Goal: Task Accomplishment & Management: Complete application form

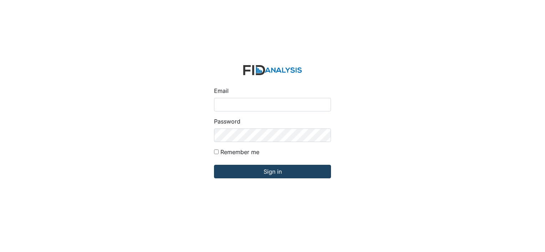
type input "[EMAIL_ADDRESS][DOMAIN_NAME]"
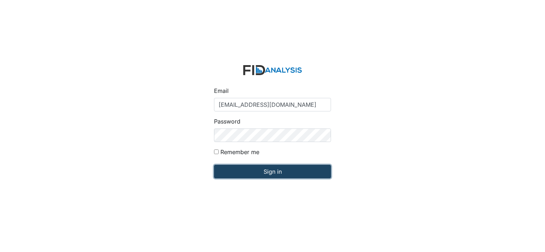
click at [267, 172] on input "Sign in" at bounding box center [272, 172] width 117 height 14
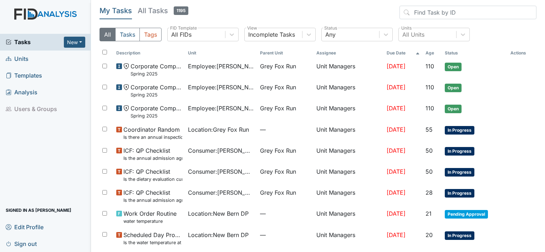
click at [20, 60] on span "Units" at bounding box center [17, 58] width 23 height 11
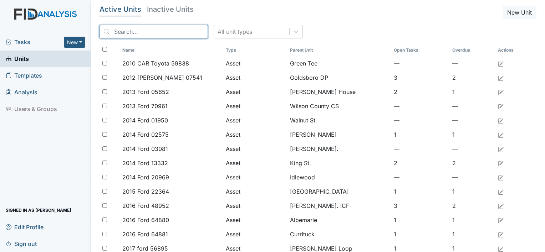
click at [133, 26] on input "search" at bounding box center [153, 32] width 108 height 14
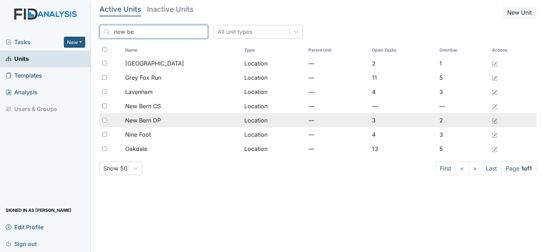
type input "new be"
click at [153, 118] on span "New Bern DP" at bounding box center [143, 120] width 36 height 9
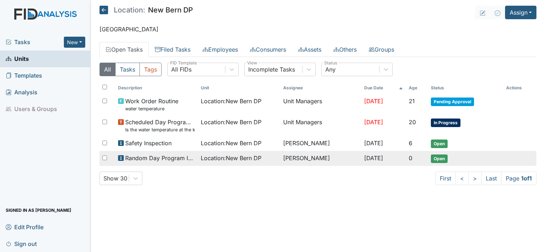
click at [439, 158] on span "Open" at bounding box center [438, 159] width 17 height 9
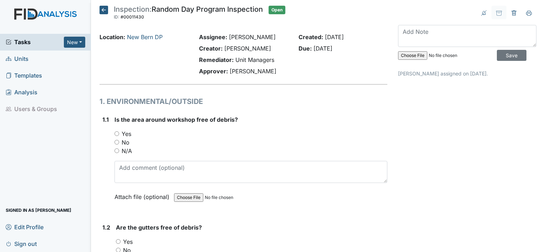
click at [117, 134] on input "Yes" at bounding box center [116, 133] width 5 height 5
radio input "true"
click at [120, 241] on input "Yes" at bounding box center [118, 241] width 5 height 5
radio input "true"
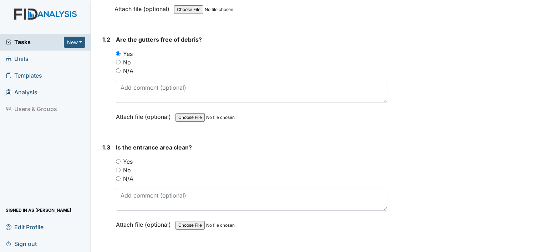
scroll to position [189, 0]
click at [119, 159] on input "Yes" at bounding box center [118, 160] width 5 height 5
radio input "true"
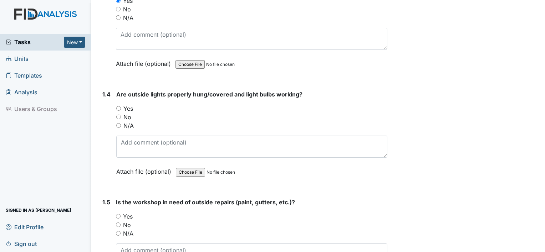
scroll to position [351, 0]
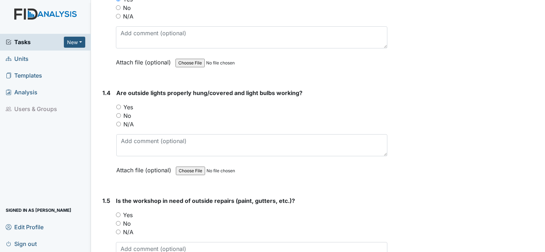
click at [120, 105] on input "Yes" at bounding box center [118, 107] width 5 height 5
radio input "true"
click at [118, 222] on input "No" at bounding box center [118, 223] width 5 height 5
radio input "true"
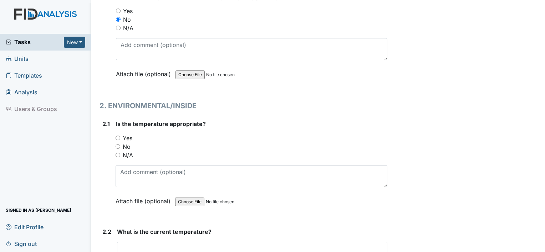
scroll to position [560, 0]
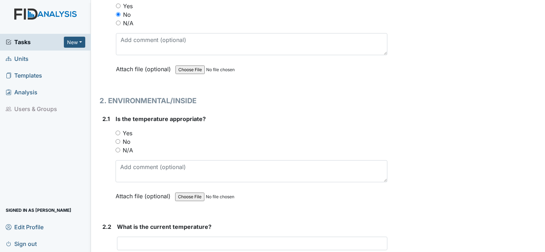
click at [117, 131] on input "Yes" at bounding box center [117, 133] width 5 height 5
radio input "true"
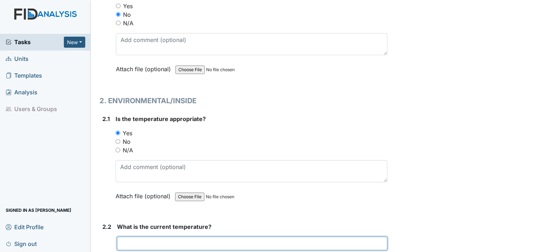
click at [160, 248] on input "text" at bounding box center [252, 244] width 270 height 14
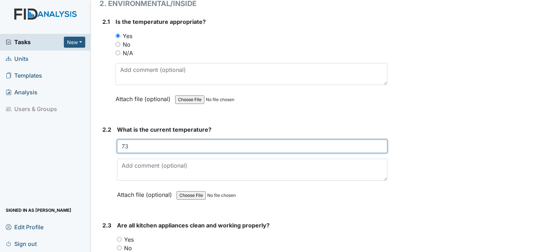
scroll to position [658, 0]
type input "73"
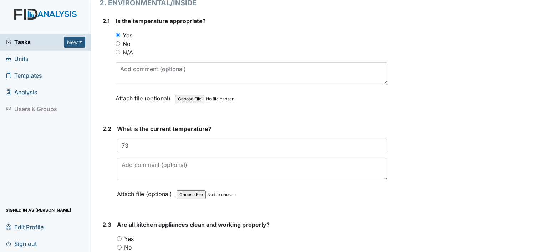
click at [119, 237] on input "Yes" at bounding box center [119, 239] width 5 height 5
radio input "true"
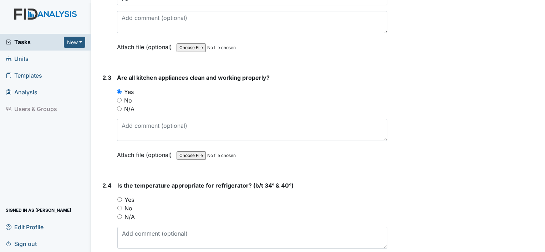
scroll to position [871, 0]
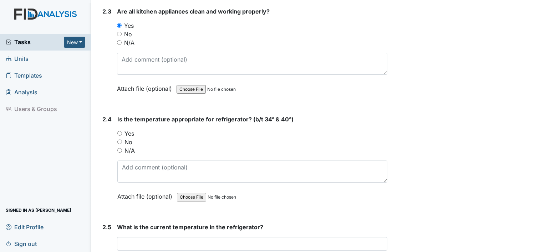
click at [118, 131] on input "Yes" at bounding box center [119, 133] width 5 height 5
radio input "true"
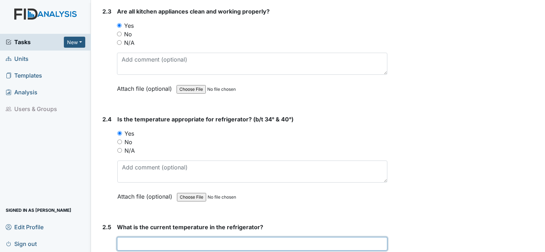
click at [150, 243] on input "text" at bounding box center [252, 244] width 270 height 14
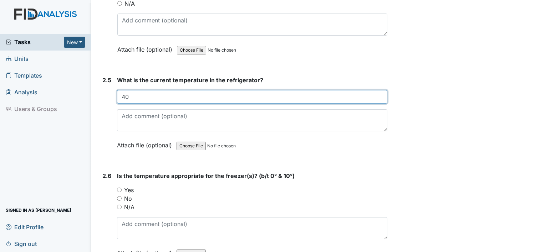
scroll to position [1047, 0]
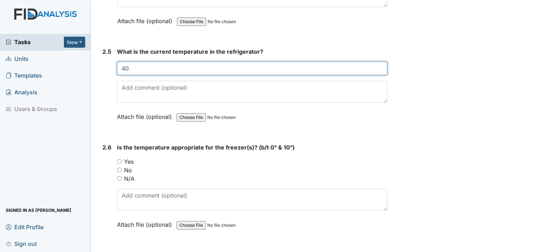
type input "40"
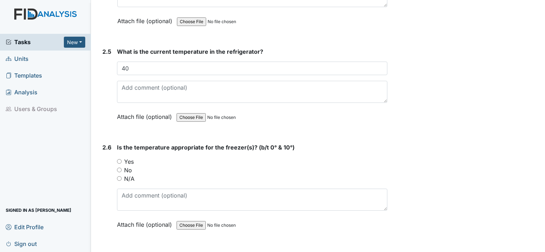
click at [118, 159] on input "Yes" at bounding box center [119, 161] width 5 height 5
radio input "true"
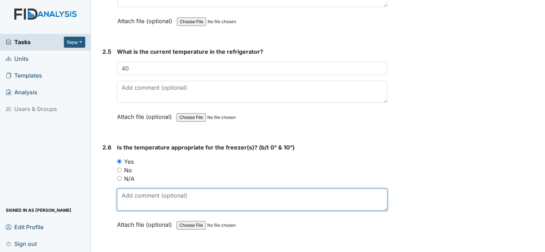
click at [148, 197] on textarea at bounding box center [252, 200] width 270 height 22
type textarea "0"
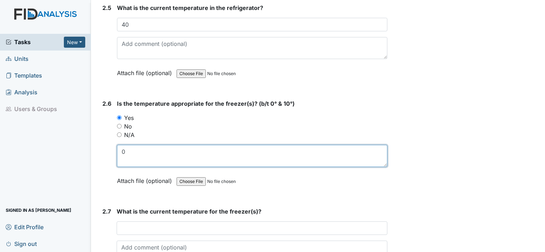
scroll to position [1092, 0]
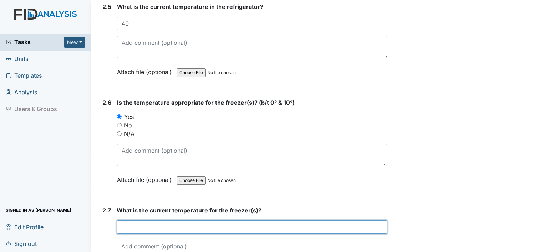
click at [164, 221] on input "text" at bounding box center [252, 228] width 270 height 14
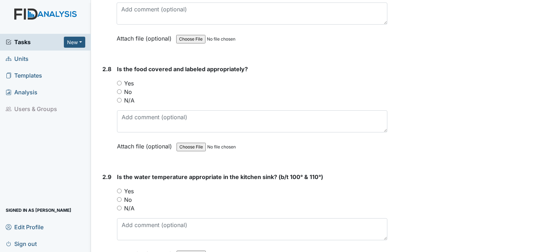
scroll to position [1338, 0]
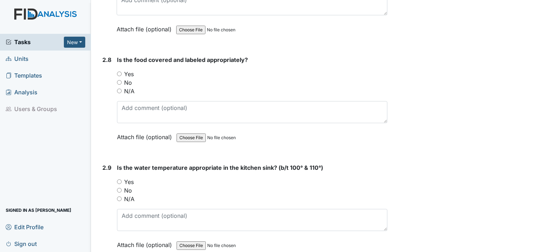
type input "0"
click at [118, 70] on div "Yes" at bounding box center [252, 74] width 270 height 9
click at [118, 72] on input "Yes" at bounding box center [119, 74] width 5 height 5
radio input "true"
click at [118, 180] on input "Yes" at bounding box center [119, 182] width 5 height 5
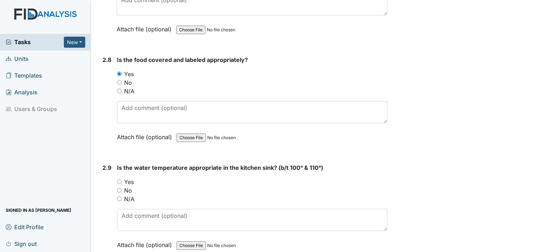
radio input "true"
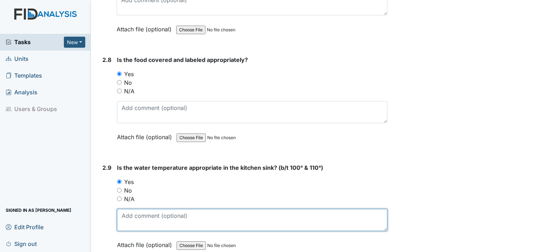
click at [143, 223] on textarea at bounding box center [252, 220] width 270 height 22
type textarea "11"
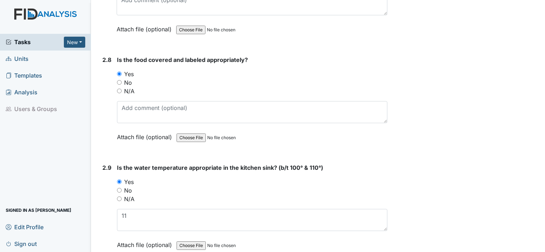
click at [120, 188] on input "No" at bounding box center [119, 190] width 5 height 5
radio input "true"
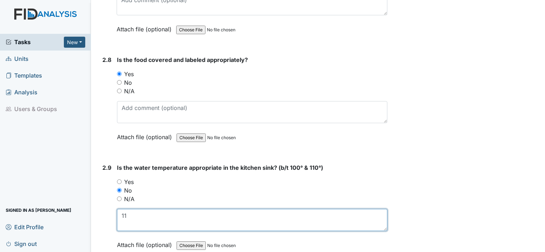
click at [129, 210] on textarea "11" at bounding box center [252, 220] width 270 height 22
type textarea "1"
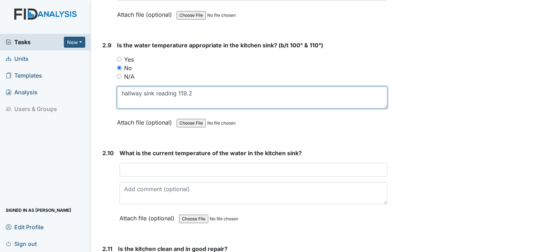
scroll to position [1469, 0]
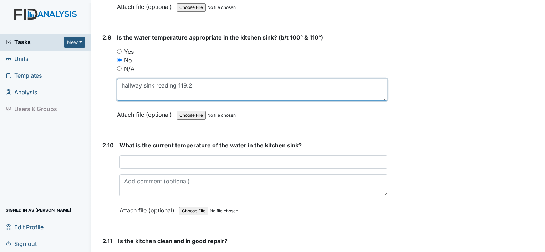
type textarea "hallway sink reading 119.2"
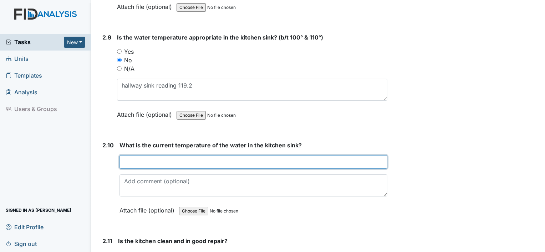
click at [145, 157] on input "text" at bounding box center [253, 162] width 268 height 14
type input "hallway sink reading 119.2"
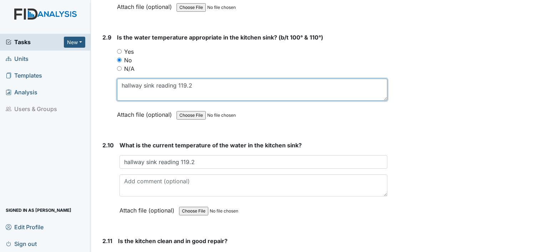
click at [194, 83] on textarea "hallway sink reading 119.2" at bounding box center [252, 90] width 270 height 22
type textarea "h"
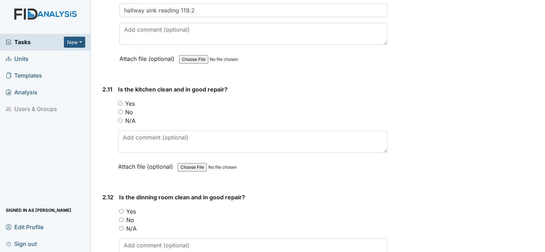
scroll to position [1649, 0]
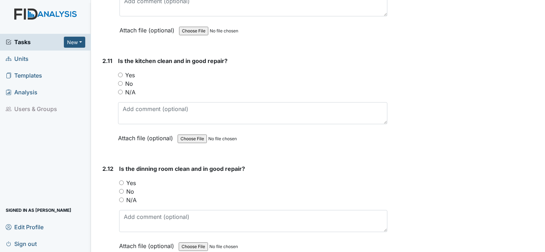
click at [120, 90] on input "N/A" at bounding box center [120, 92] width 5 height 5
radio input "true"
click at [120, 181] on input "Yes" at bounding box center [121, 183] width 5 height 5
radio input "true"
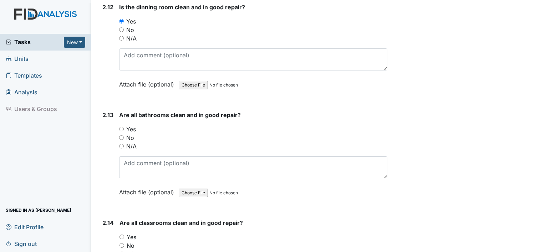
scroll to position [1825, 0]
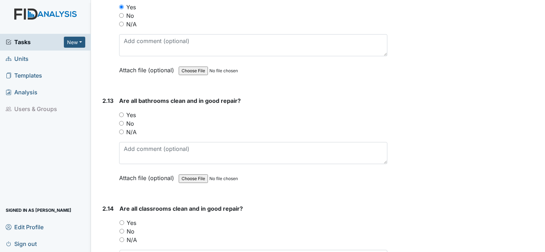
click at [120, 113] on input "Yes" at bounding box center [121, 115] width 5 height 5
radio input "true"
click at [121, 221] on input "Yes" at bounding box center [121, 223] width 5 height 5
radio input "true"
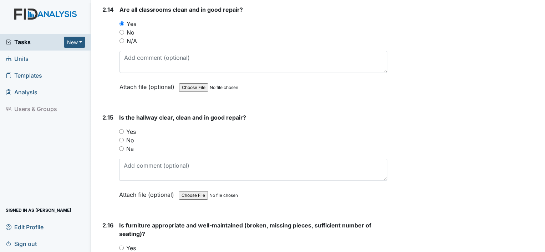
scroll to position [2039, 0]
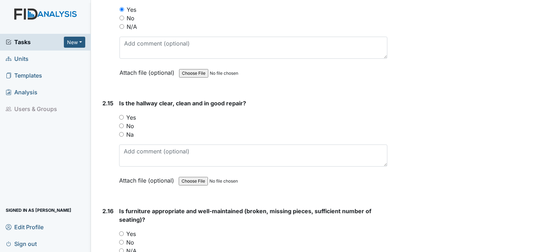
click at [122, 115] on input "Yes" at bounding box center [121, 117] width 5 height 5
radio input "true"
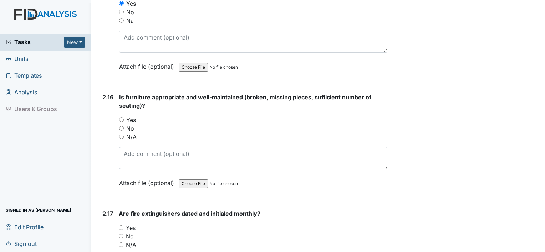
scroll to position [2167, 0]
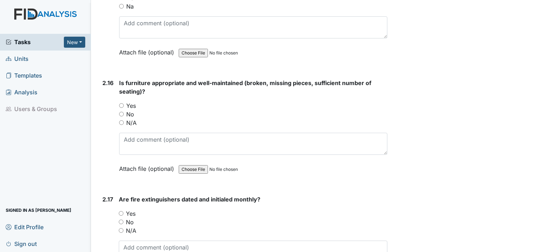
click at [121, 103] on input "Yes" at bounding box center [121, 105] width 5 height 5
radio input "true"
click at [121, 211] on input "Yes" at bounding box center [121, 213] width 5 height 5
radio input "true"
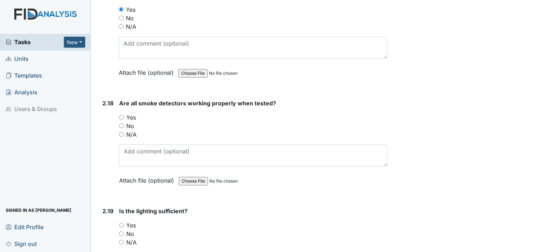
scroll to position [2419, 0]
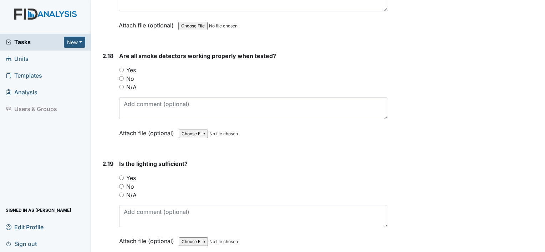
click at [124, 66] on div "Yes" at bounding box center [253, 70] width 268 height 9
click at [120, 68] on input "Yes" at bounding box center [121, 70] width 5 height 5
radio input "true"
click at [122, 176] on input "Yes" at bounding box center [121, 178] width 5 height 5
radio input "true"
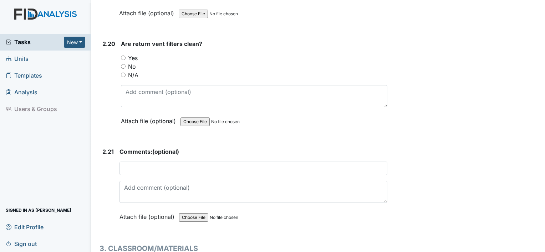
scroll to position [2666, 0]
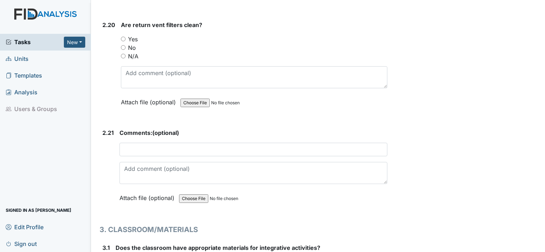
click at [124, 37] on input "Yes" at bounding box center [123, 39] width 5 height 5
radio input "true"
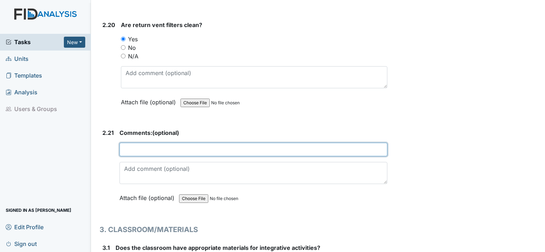
click at [158, 143] on input "text" at bounding box center [253, 150] width 268 height 14
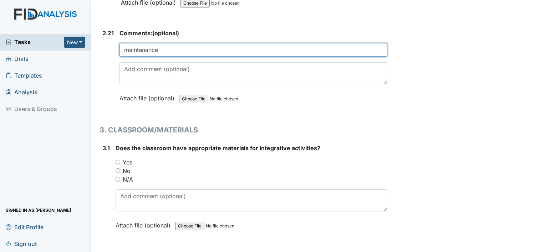
scroll to position [2775, 0]
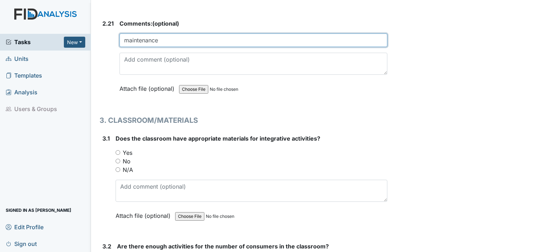
type input "maintenance"
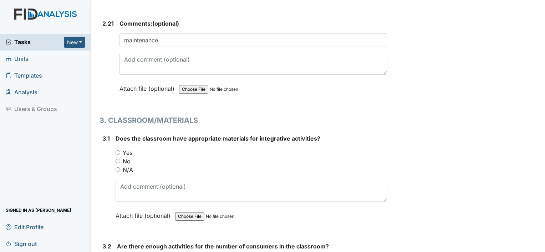
click at [119, 150] on input "Yes" at bounding box center [117, 152] width 5 height 5
radio input "true"
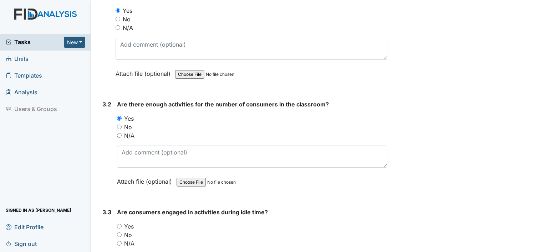
scroll to position [2965, 0]
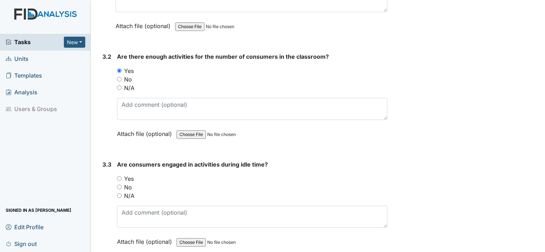
click at [121, 175] on div "Yes" at bounding box center [252, 179] width 270 height 9
click at [120, 176] on input "Yes" at bounding box center [119, 178] width 5 height 5
radio input "true"
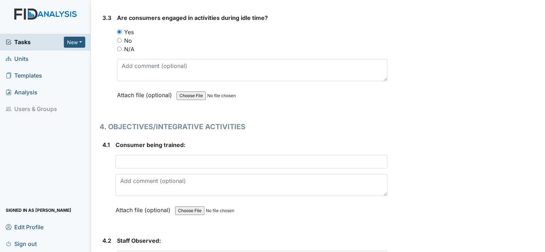
scroll to position [3126, 0]
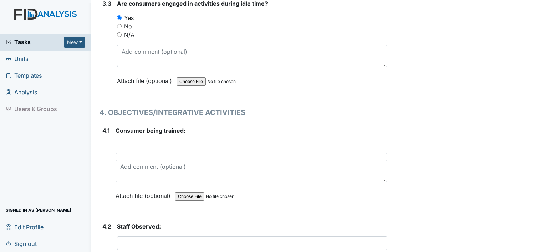
click at [155, 127] on div "Consumer being trained: This field is required. Attach file (optional) You can …" at bounding box center [251, 166] width 272 height 79
click at [155, 130] on div "Consumer being trained: This field is required. Attach file (optional) You can …" at bounding box center [251, 166] width 272 height 79
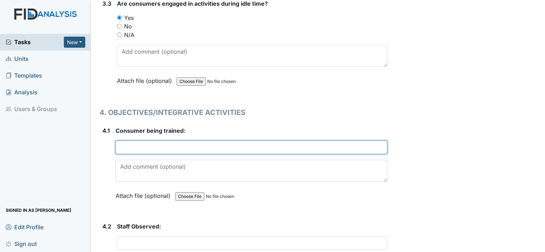
click at [155, 141] on input "text" at bounding box center [251, 148] width 272 height 14
type input "CB"
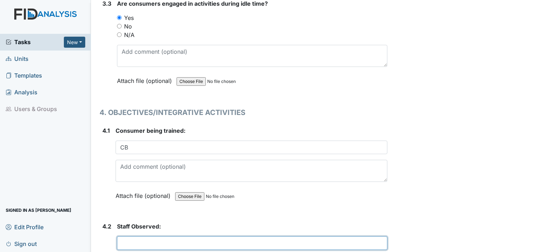
click at [170, 237] on input "text" at bounding box center [252, 244] width 270 height 14
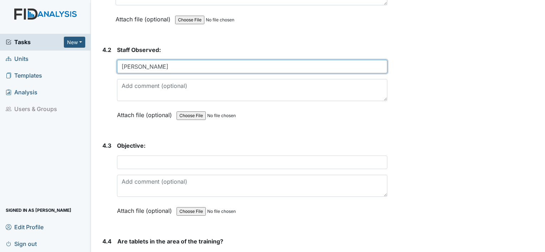
scroll to position [3303, 0]
type input "Noah S"
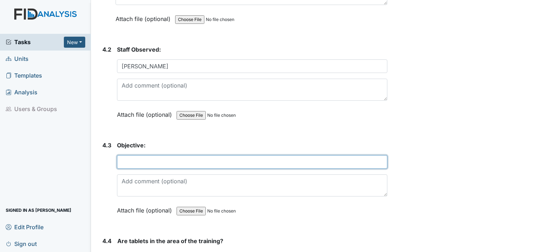
click at [242, 155] on input "text" at bounding box center [252, 162] width 270 height 14
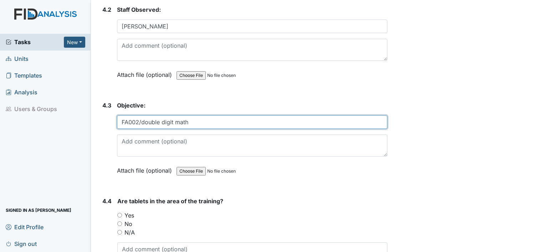
scroll to position [3344, 0]
type input "FA002/double digit math"
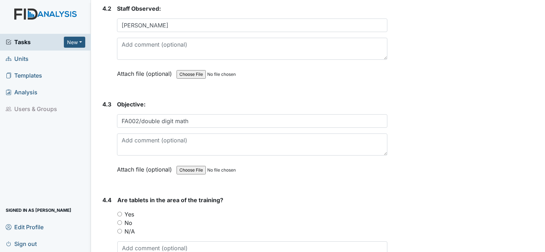
click at [120, 212] on input "Yes" at bounding box center [119, 214] width 5 height 5
radio input "true"
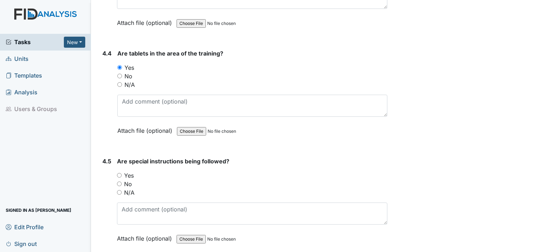
scroll to position [3524, 0]
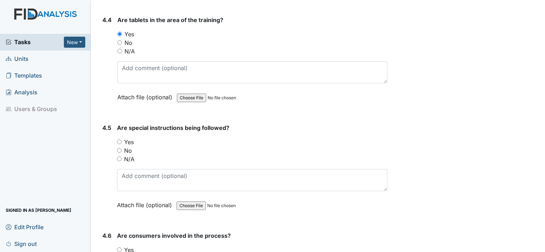
click at [118, 140] on input "Yes" at bounding box center [119, 142] width 5 height 5
radio input "true"
click at [120, 248] on input "Yes" at bounding box center [119, 250] width 5 height 5
radio input "true"
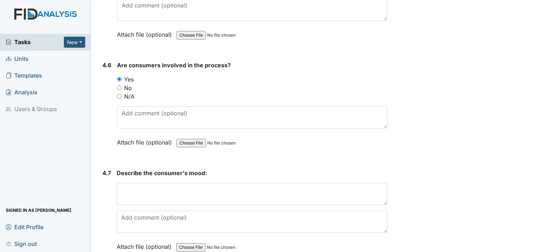
scroll to position [3714, 0]
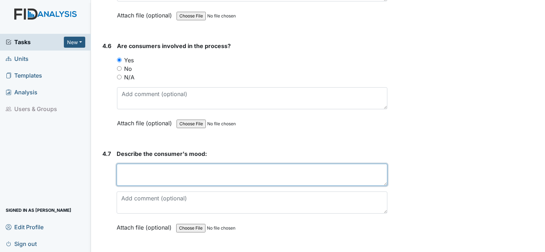
click at [201, 164] on textarea at bounding box center [252, 175] width 270 height 22
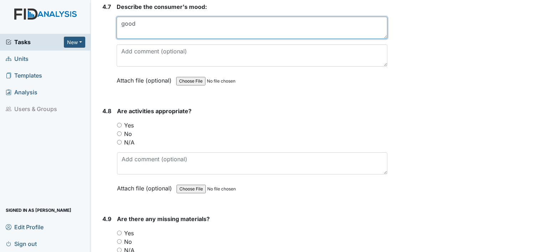
scroll to position [3876, 0]
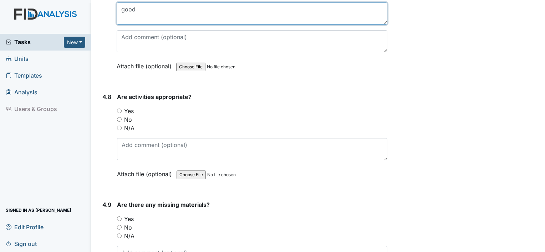
type textarea "good"
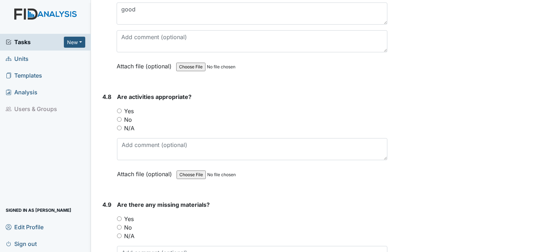
click at [120, 109] on input "Yes" at bounding box center [119, 111] width 5 height 5
radio input "true"
click at [116, 211] on div "4.9 Are there any missing materials? You must select one of the below options. …" at bounding box center [243, 249] width 288 height 97
click at [119, 225] on input "No" at bounding box center [119, 227] width 5 height 5
radio input "true"
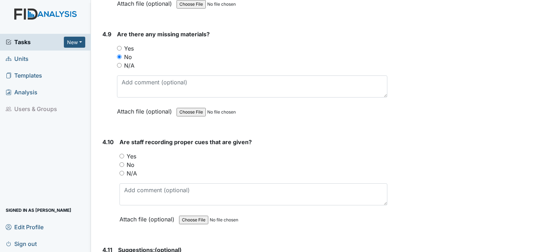
scroll to position [4061, 0]
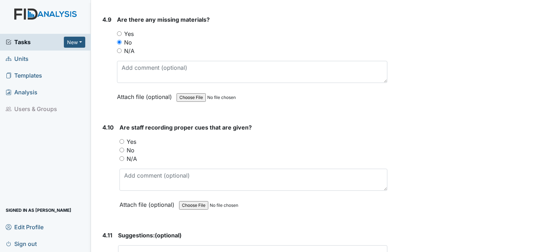
click at [121, 139] on input "Yes" at bounding box center [121, 141] width 5 height 5
radio input "true"
click at [170, 246] on textarea at bounding box center [252, 257] width 269 height 22
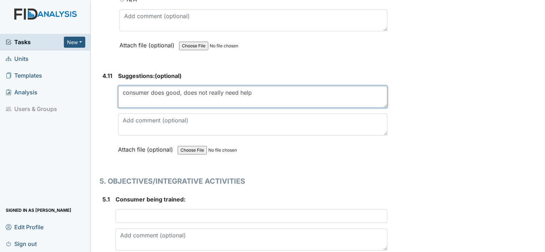
scroll to position [4221, 0]
type textarea "consumer does good, does not really need help"
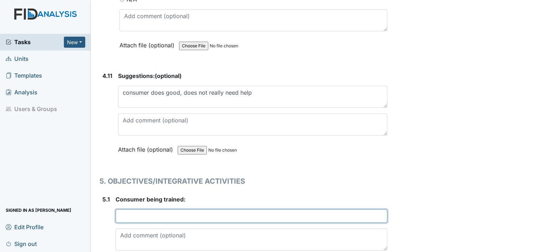
click at [160, 210] on input "text" at bounding box center [251, 217] width 272 height 14
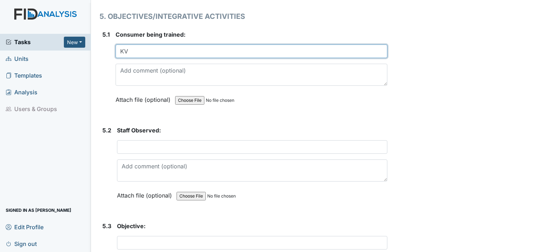
scroll to position [4385, 0]
type input "KV"
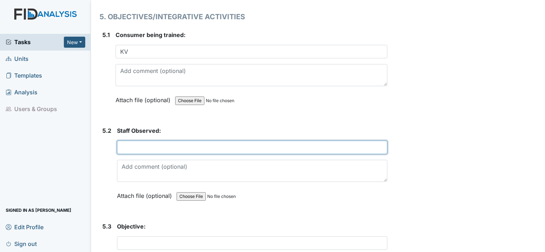
click at [151, 141] on input "text" at bounding box center [252, 148] width 270 height 14
type input "Shania L"
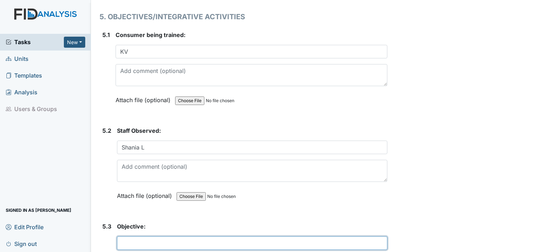
click at [146, 237] on input "text" at bounding box center [252, 244] width 270 height 14
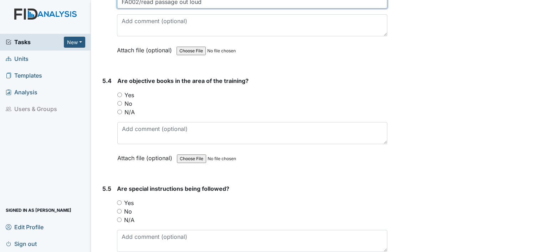
scroll to position [4636, 0]
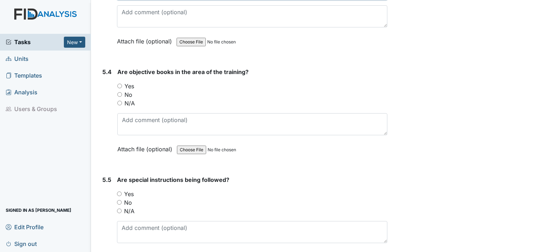
type input "FA002/read passage out loud"
click at [119, 84] on input "Yes" at bounding box center [119, 86] width 5 height 5
radio input "true"
click at [118, 190] on div "Yes" at bounding box center [252, 194] width 270 height 9
click at [119, 192] on input "Yes" at bounding box center [119, 194] width 5 height 5
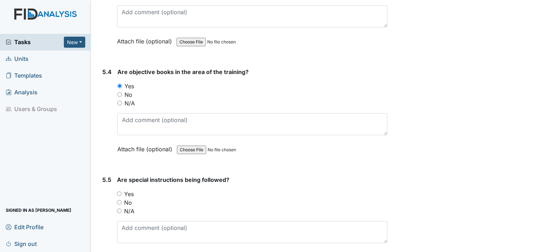
radio input "true"
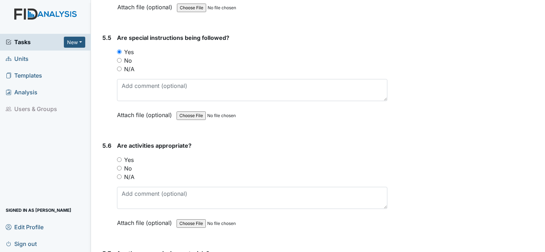
scroll to position [4783, 0]
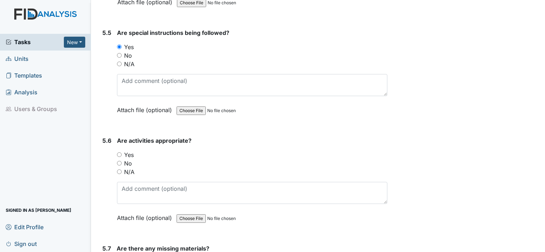
click at [118, 153] on input "Yes" at bounding box center [119, 155] width 5 height 5
radio input "true"
click at [542, 248] on main "Inspection: Random Day Program Inspection ID: #00011430 Open Autosaving... Loca…" at bounding box center [318, 126] width 454 height 252
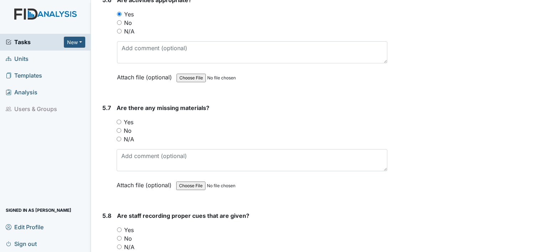
scroll to position [4930, 0]
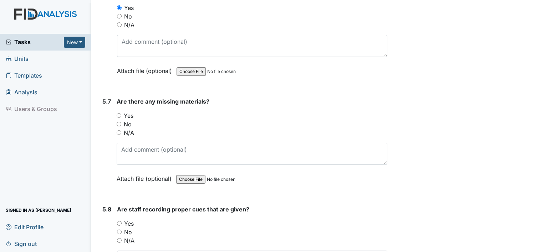
click at [117, 122] on input "No" at bounding box center [119, 124] width 5 height 5
radio input "true"
click at [119, 221] on input "Yes" at bounding box center [119, 223] width 5 height 5
radio input "true"
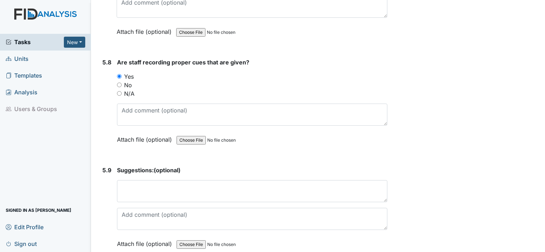
scroll to position [5115, 0]
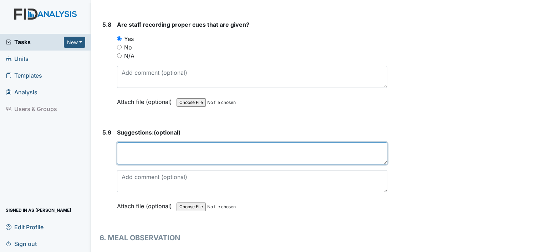
click at [195, 143] on textarea at bounding box center [252, 154] width 270 height 22
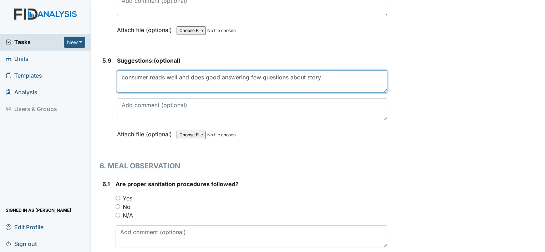
scroll to position [314, 0]
type textarea "consumer reads well and does good answering few questions about story"
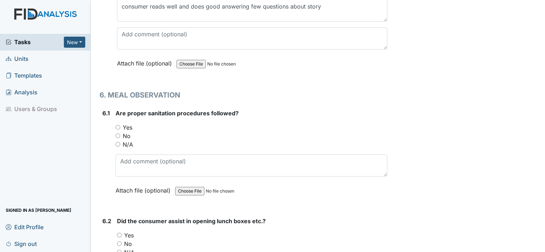
scroll to position [5259, 0]
click at [117, 124] on input "Yes" at bounding box center [117, 126] width 5 height 5
radio input "true"
click at [117, 232] on input "Yes" at bounding box center [119, 234] width 5 height 5
radio input "true"
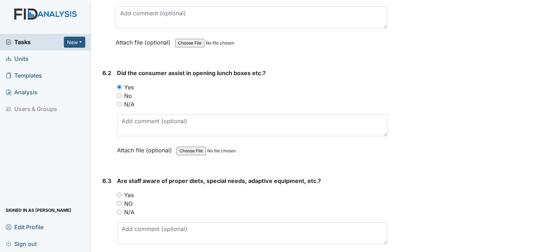
scroll to position [5468, 0]
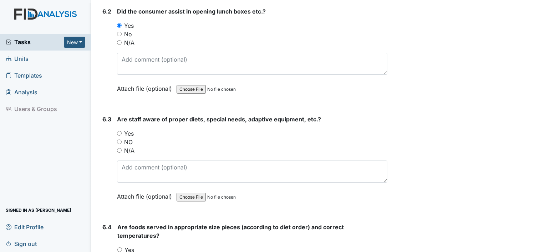
click at [118, 131] on input "Yes" at bounding box center [119, 133] width 5 height 5
radio input "true"
click at [121, 248] on input "Yes" at bounding box center [119, 250] width 5 height 5
radio input "true"
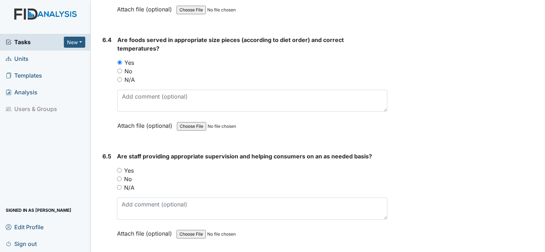
scroll to position [5665, 0]
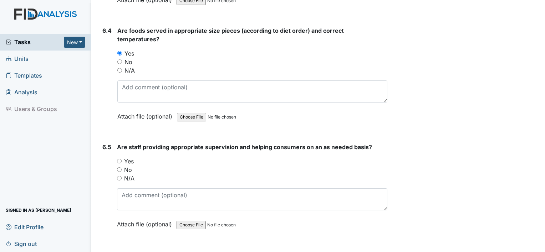
click at [120, 159] on input "Yes" at bounding box center [119, 161] width 5 height 5
radio input "true"
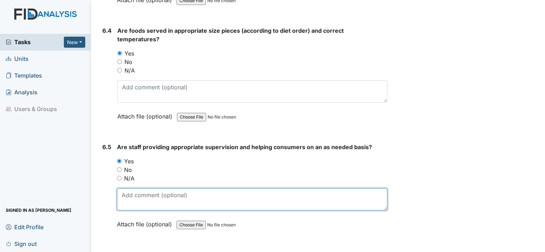
click at [142, 189] on textarea at bounding box center [252, 200] width 270 height 22
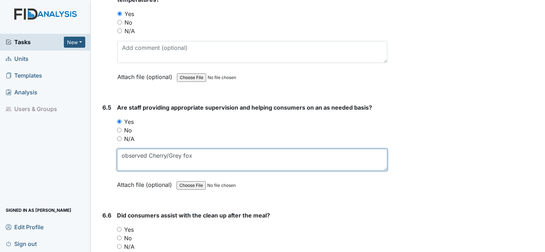
scroll to position [5720, 0]
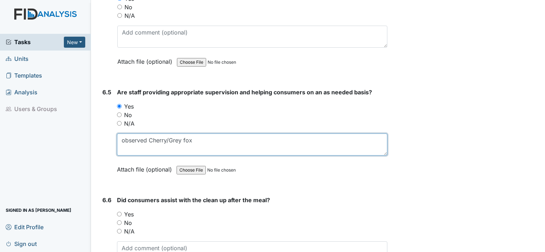
type textarea "observed Cherry/Grey fox"
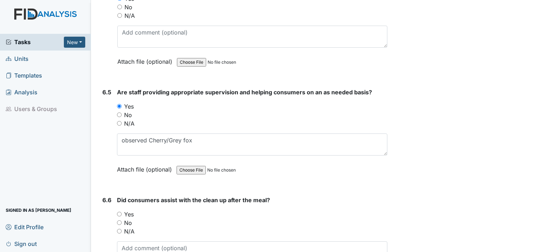
click at [120, 210] on div "Yes" at bounding box center [252, 214] width 270 height 9
click at [120, 212] on input "Yes" at bounding box center [119, 214] width 5 height 5
radio input "true"
click at [170, 212] on div "Did consumers assist with the clean up after the meal? You must select one of t…" at bounding box center [252, 241] width 270 height 91
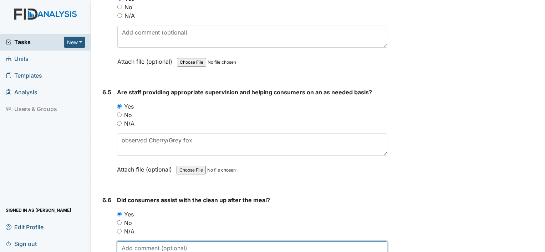
click at [170, 242] on textarea at bounding box center [252, 253] width 270 height 22
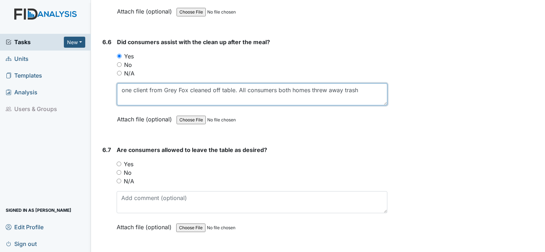
scroll to position [5879, 0]
type textarea "one client from Grey Fox cleaned off table. All consumers both homes threw away…"
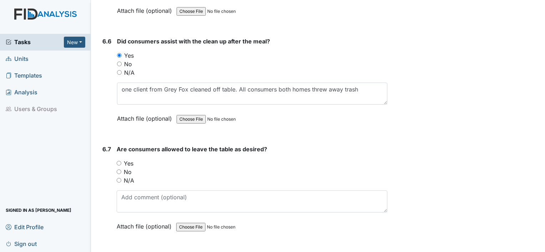
click at [118, 161] on input "Yes" at bounding box center [119, 163] width 5 height 5
radio input "true"
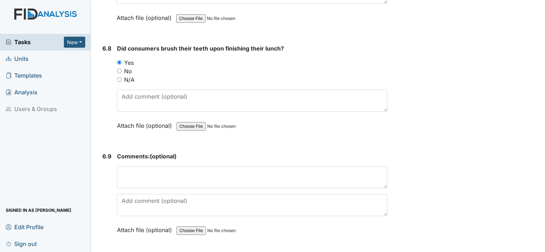
scroll to position [6106, 0]
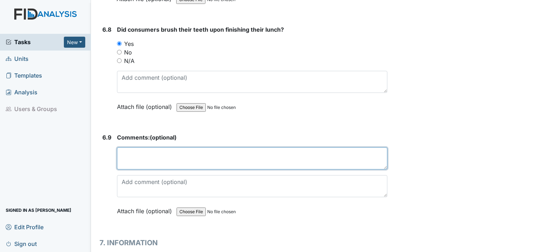
click at [192, 148] on textarea at bounding box center [252, 159] width 270 height 22
type textarea "all teeth were brushed"
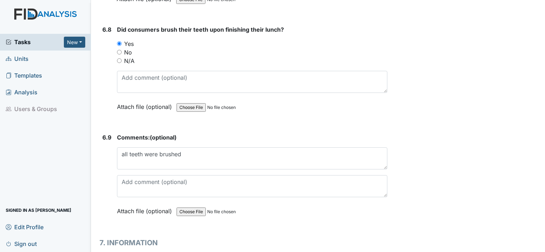
radio input "true"
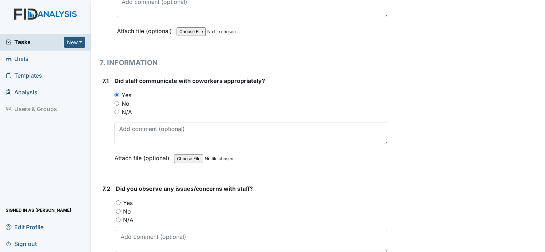
scroll to position [6292, 0]
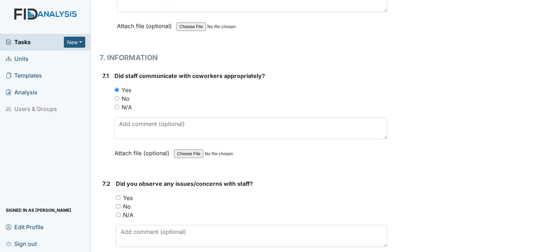
click at [118, 202] on div "No" at bounding box center [251, 206] width 271 height 9
drag, startPoint x: 118, startPoint y: 178, endPoint x: 147, endPoint y: 174, distance: 28.8
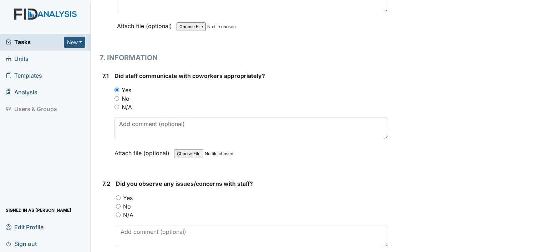
click at [147, 202] on div "No" at bounding box center [251, 206] width 271 height 9
click at [117, 204] on input "No" at bounding box center [118, 206] width 5 height 5
radio input "true"
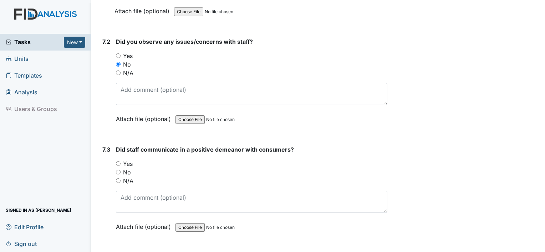
scroll to position [6453, 0]
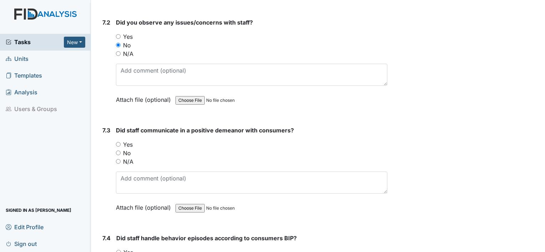
click at [118, 142] on input "Yes" at bounding box center [118, 144] width 5 height 5
radio input "true"
click at [119, 250] on input "Yes" at bounding box center [118, 252] width 5 height 5
radio input "true"
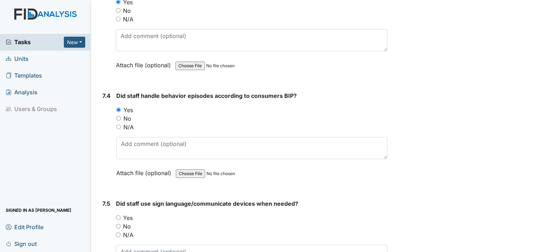
scroll to position [6609, 0]
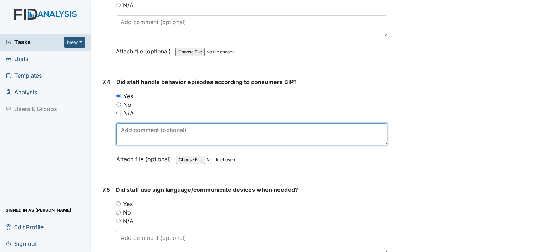
click at [148, 123] on textarea at bounding box center [251, 134] width 271 height 22
type textarea "one client was removed from dining room from Cherrylane due to behaviors"
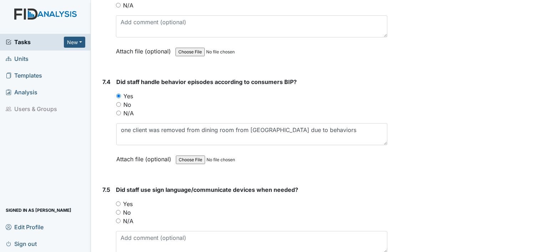
click at [120, 202] on input "Yes" at bounding box center [118, 204] width 5 height 5
radio input "true"
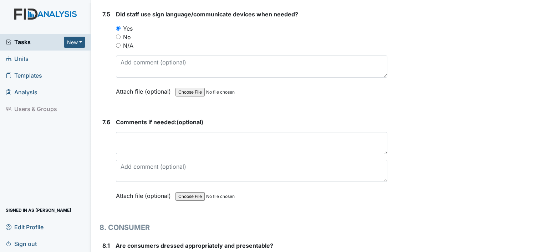
scroll to position [6790, 0]
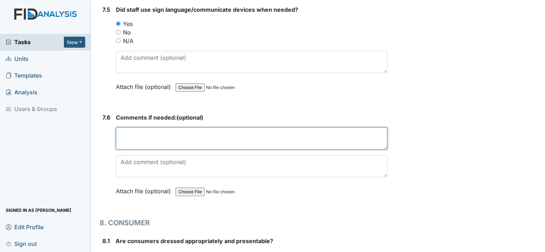
click at [200, 128] on textarea at bounding box center [251, 139] width 271 height 22
type textarea "n/a"
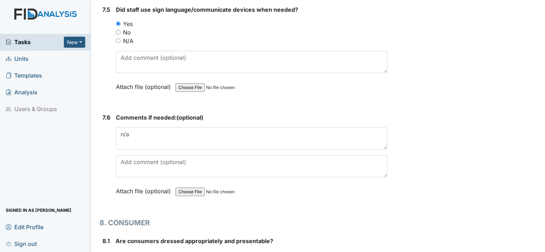
click at [117, 252] on input "Yes" at bounding box center [117, 255] width 5 height 5
radio input "true"
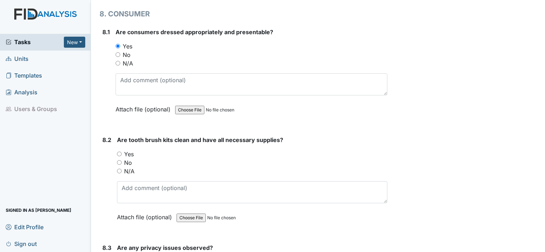
scroll to position [7022, 0]
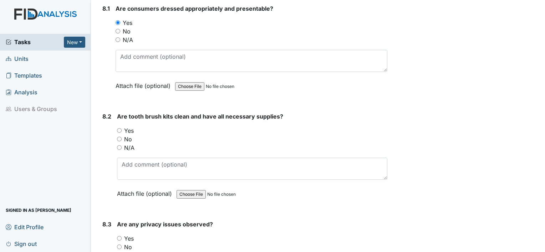
click at [119, 128] on input "Yes" at bounding box center [119, 130] width 5 height 5
radio input "true"
click at [119, 245] on input "No" at bounding box center [119, 247] width 5 height 5
radio input "true"
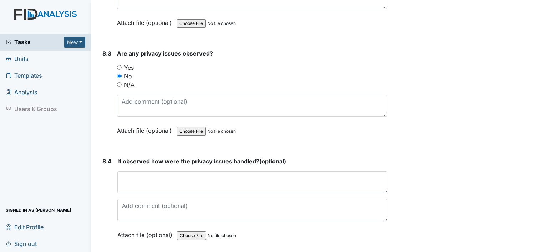
scroll to position [7217, 0]
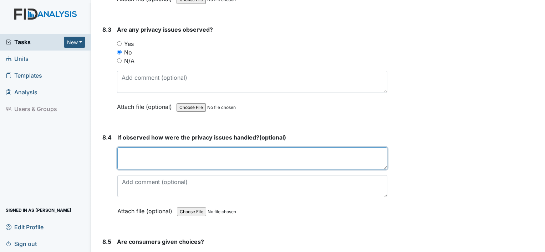
click at [202, 148] on textarea at bounding box center [252, 159] width 270 height 22
type textarea "n/a"
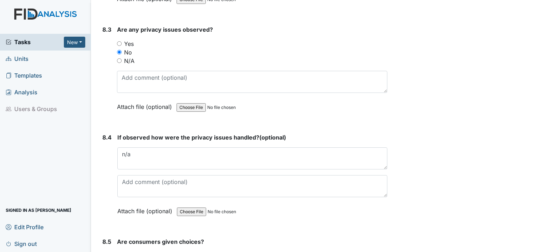
click at [119, 252] on input "Yes" at bounding box center [119, 256] width 5 height 5
radio input "true"
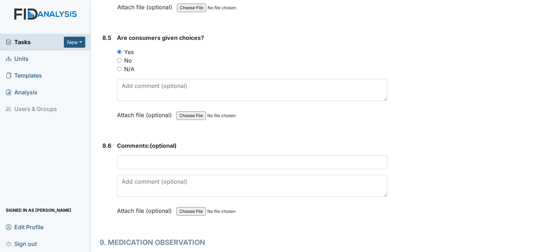
scroll to position [7436, 0]
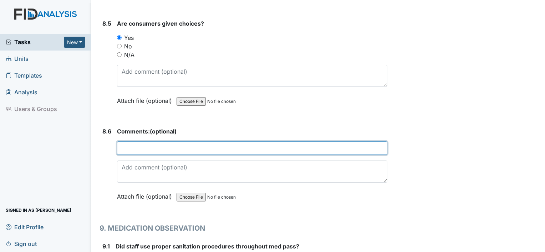
click at [176, 141] on input "text" at bounding box center [252, 148] width 270 height 14
type input "choice of drinks from vending or koolaid"
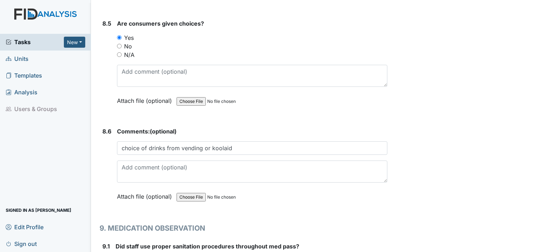
radio input "true"
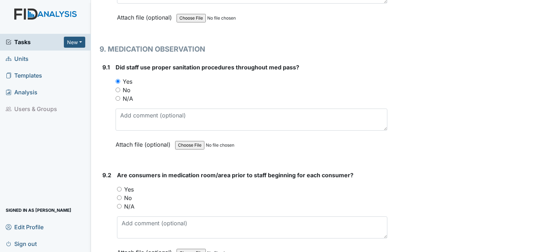
scroll to position [7616, 0]
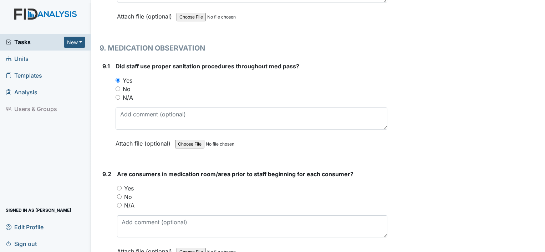
click at [118, 186] on input "Yes" at bounding box center [119, 188] width 5 height 5
radio input "true"
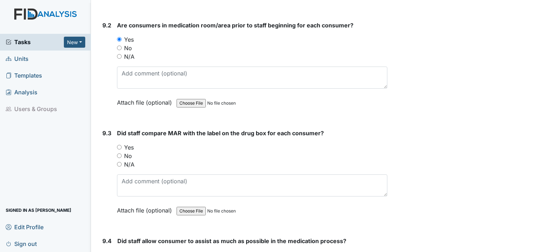
scroll to position [7766, 0]
click at [118, 144] on input "Yes" at bounding box center [119, 146] width 5 height 5
radio input "true"
click at [120, 252] on input "Yes" at bounding box center [119, 254] width 5 height 5
radio input "true"
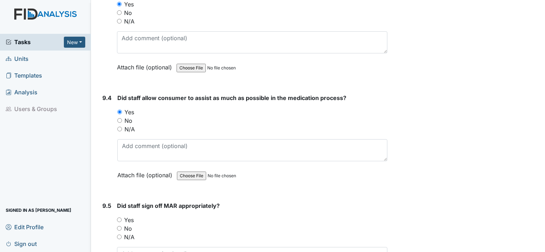
scroll to position [7946, 0]
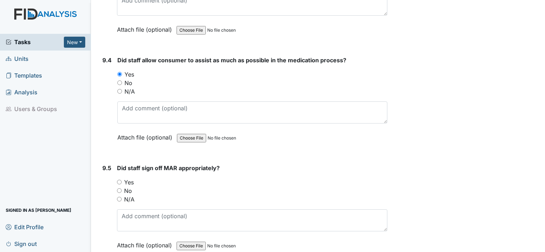
click at [118, 180] on input "Yes" at bounding box center [119, 182] width 5 height 5
radio input "true"
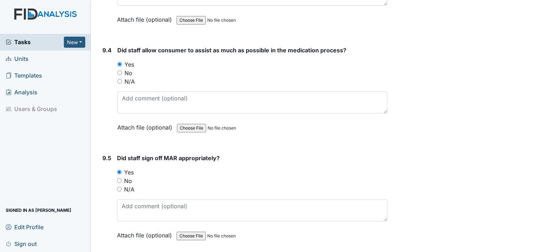
scroll to position [7960, 0]
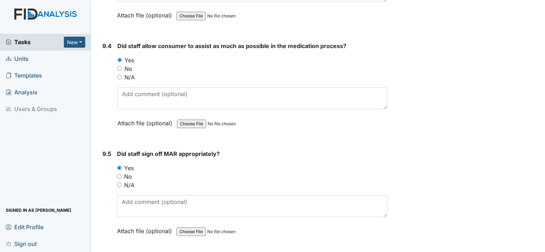
radio input "true"
click at [536, 247] on main "Inspection: Random Day Program Inspection ID: #00011430 Open Autosaving... Loca…" at bounding box center [318, 126] width 454 height 252
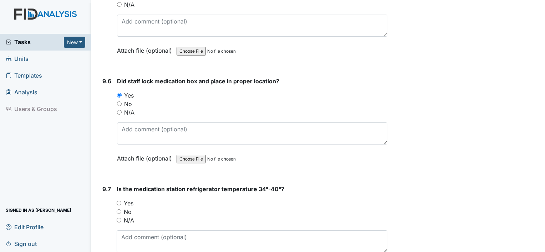
scroll to position [8169, 0]
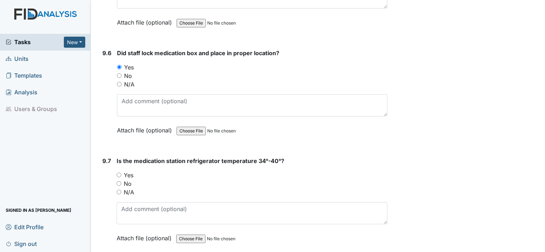
click at [118, 190] on input "N/A" at bounding box center [119, 192] width 5 height 5
radio input "true"
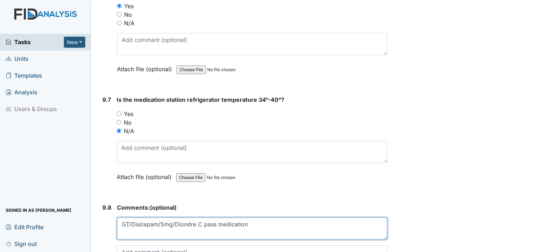
scroll to position [8268, 0]
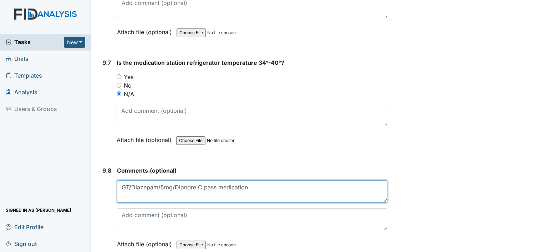
type textarea "GT/Diazepam/5mg/Diondre C pass medication"
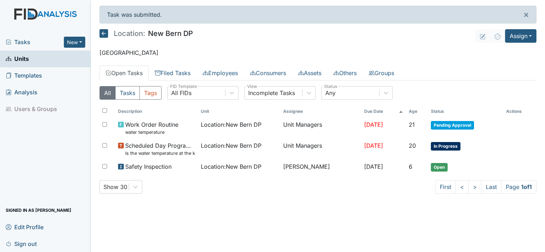
click at [28, 243] on span "Sign out" at bounding box center [21, 243] width 31 height 11
